Goal: Navigation & Orientation: Find specific page/section

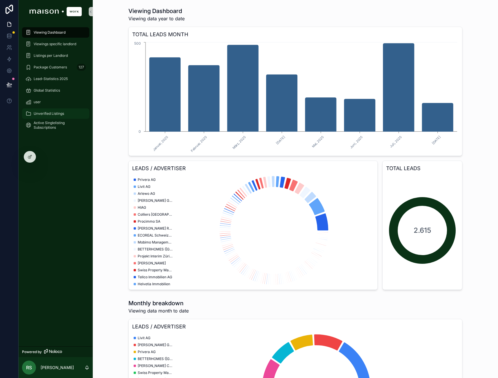
click at [59, 111] on div "Unverified Listings" at bounding box center [56, 113] width 60 height 9
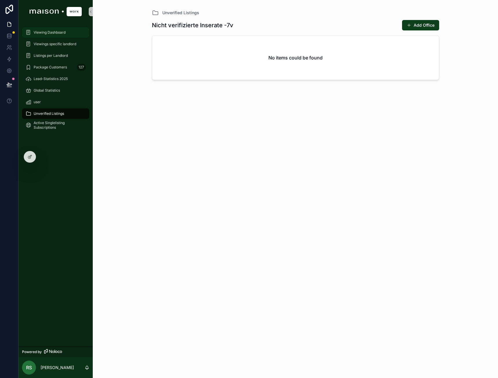
click at [59, 35] on span "Viewing Dashboard" at bounding box center [50, 32] width 32 height 5
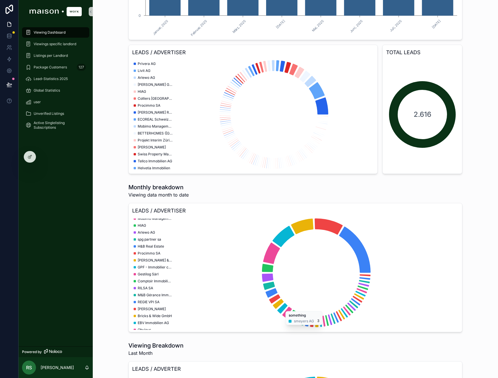
scroll to position [116, 0]
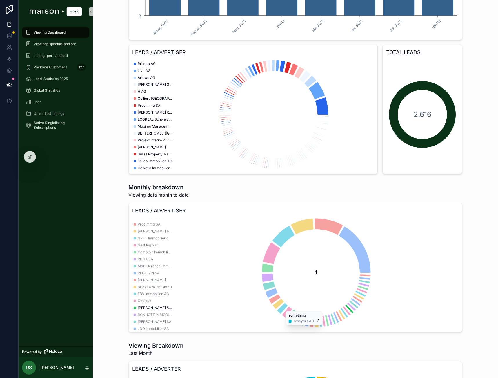
click at [151, 308] on span "[PERSON_NAME] & [PERSON_NAME]" at bounding box center [155, 308] width 35 height 5
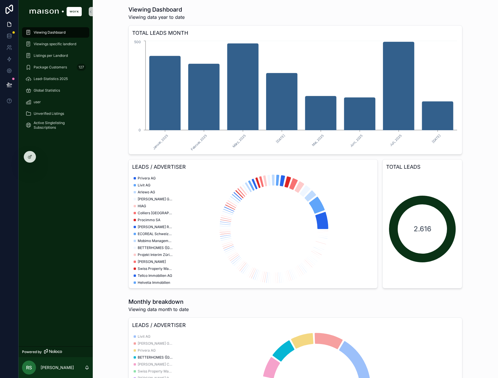
scroll to position [0, 0]
